Goal: Find specific page/section: Find specific page/section

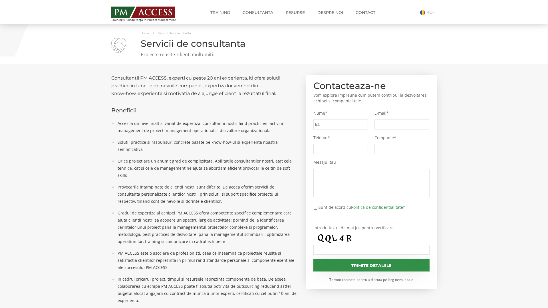
type input "b4c"
type input "d1a"
type input "0bf"
type input "18d"
